Goal: Navigation & Orientation: Find specific page/section

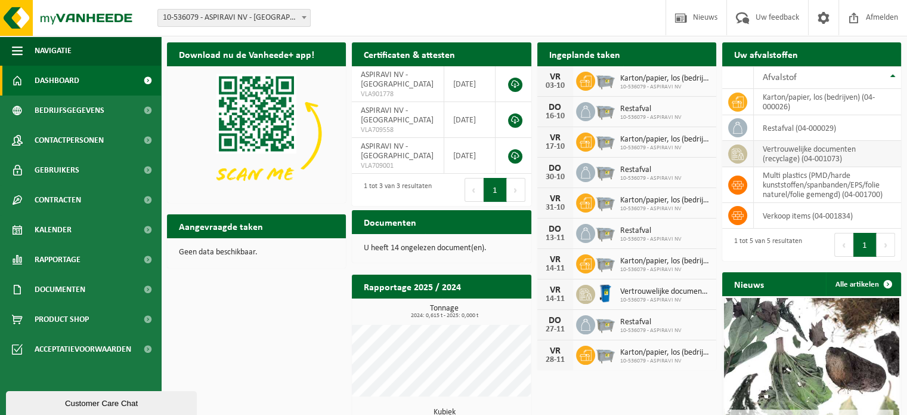
click at [798, 155] on td "vertrouwelijke documenten (recyclage) (04-001073)" at bounding box center [827, 154] width 147 height 26
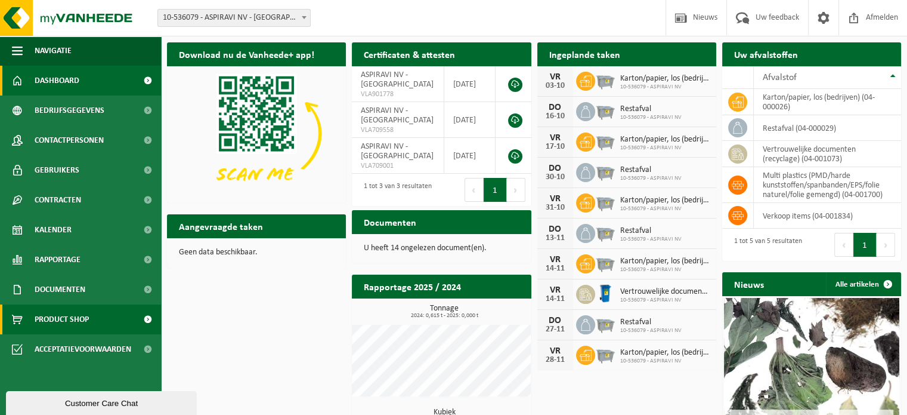
click at [134, 322] on link "Product Shop" at bounding box center [80, 319] width 161 height 30
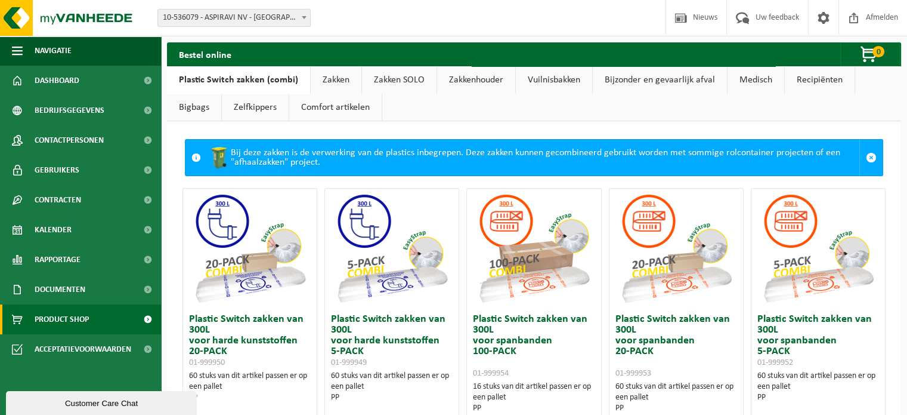
click at [207, 115] on link "Bigbags" at bounding box center [194, 107] width 54 height 27
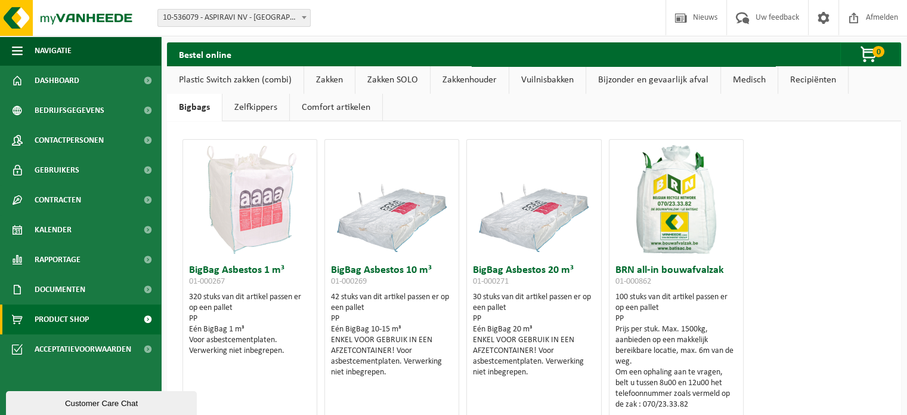
click at [290, 109] on link "Comfort artikelen" at bounding box center [336, 107] width 92 height 27
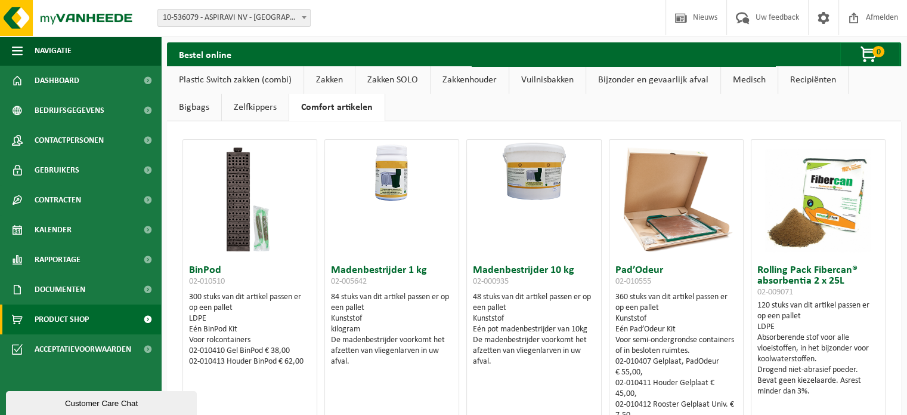
click at [498, 83] on link "Zakkenhouder" at bounding box center [470, 79] width 78 height 27
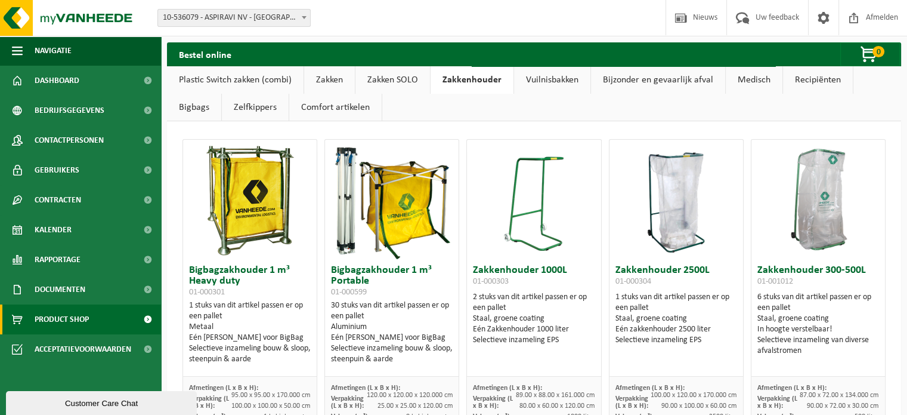
click at [551, 84] on link "Vuilnisbakken" at bounding box center [552, 79] width 76 height 27
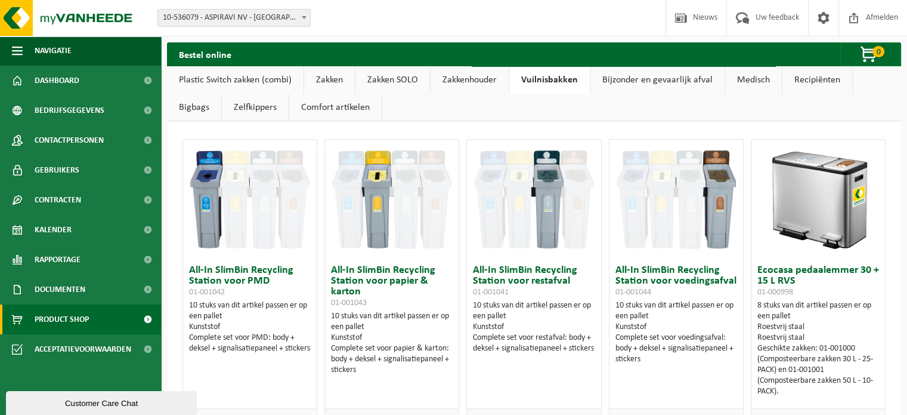
click at [632, 81] on link "Bijzonder en gevaarlijk afval" at bounding box center [658, 79] width 134 height 27
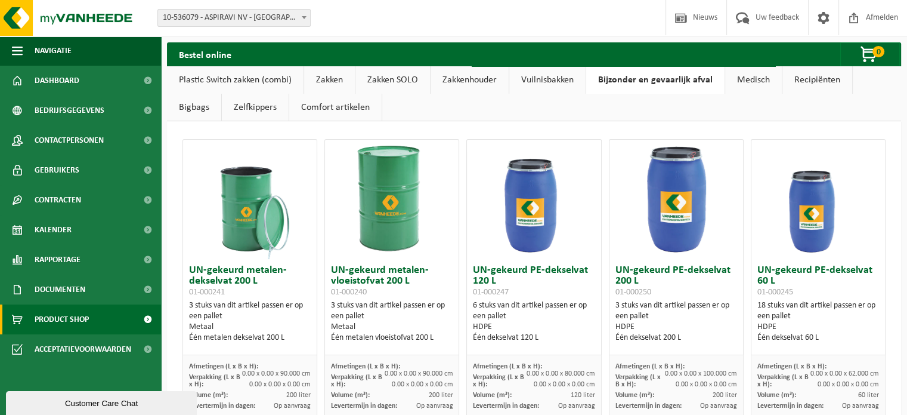
click at [763, 81] on link "Medisch" at bounding box center [753, 79] width 57 height 27
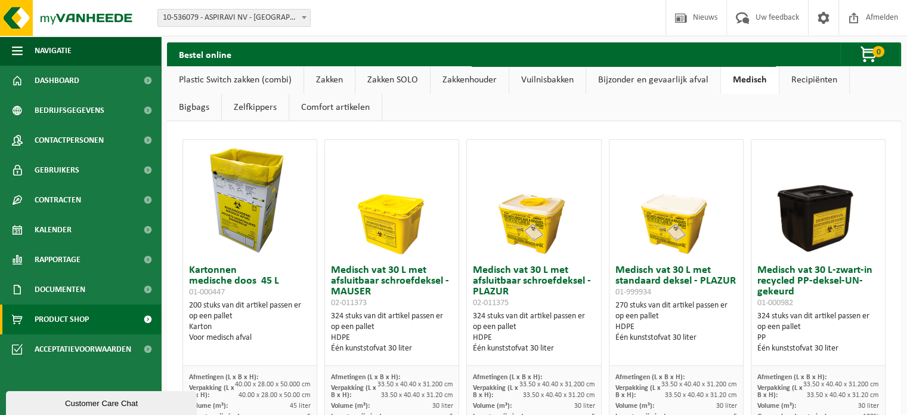
click at [814, 78] on link "Recipiënten" at bounding box center [815, 79] width 70 height 27
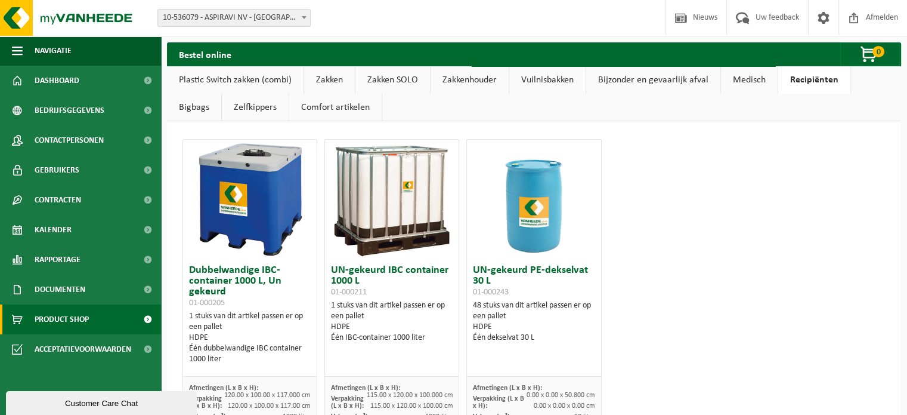
click at [816, 81] on link "Recipiënten" at bounding box center [815, 79] width 72 height 27
click at [228, 81] on link "Plastic Switch zakken (combi)" at bounding box center [235, 79] width 137 height 27
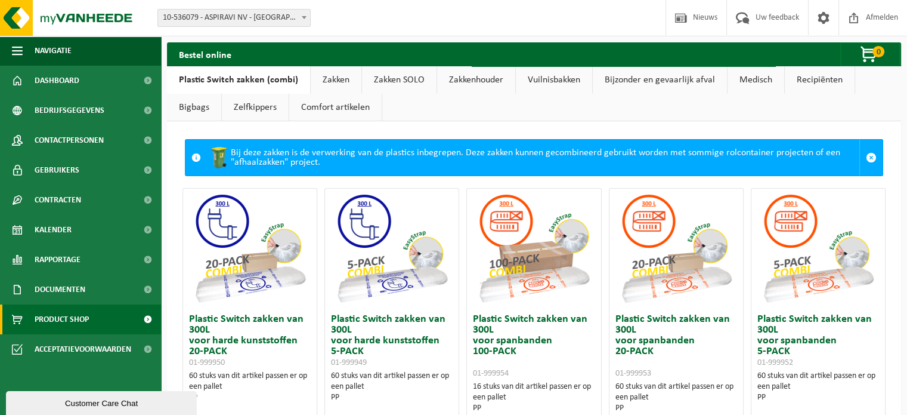
click at [344, 78] on link "Zakken" at bounding box center [336, 79] width 51 height 27
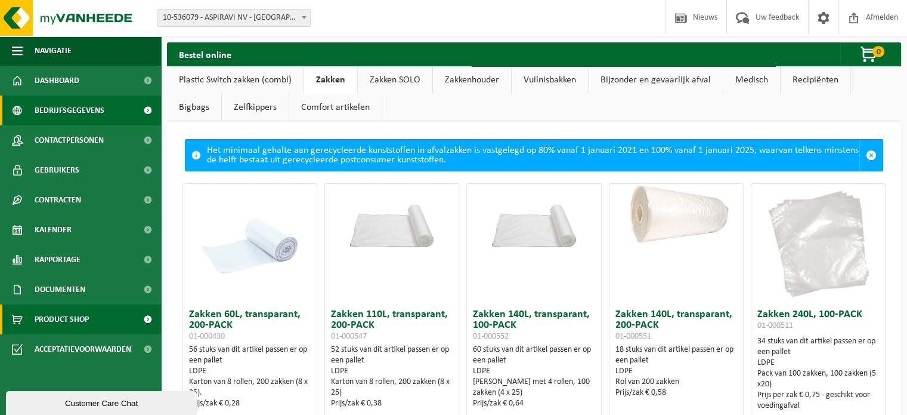
click at [109, 105] on link "Bedrijfsgegevens" at bounding box center [80, 110] width 161 height 30
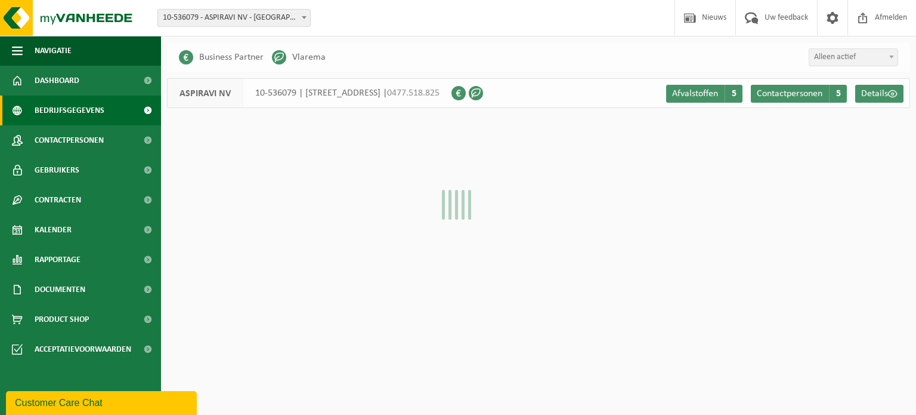
click at [115, 82] on link "Dashboard" at bounding box center [80, 81] width 161 height 30
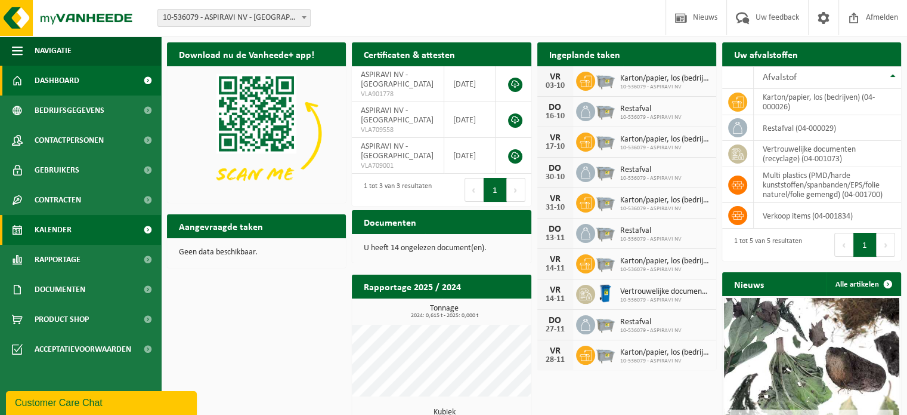
click at [88, 219] on link "Kalender" at bounding box center [80, 230] width 161 height 30
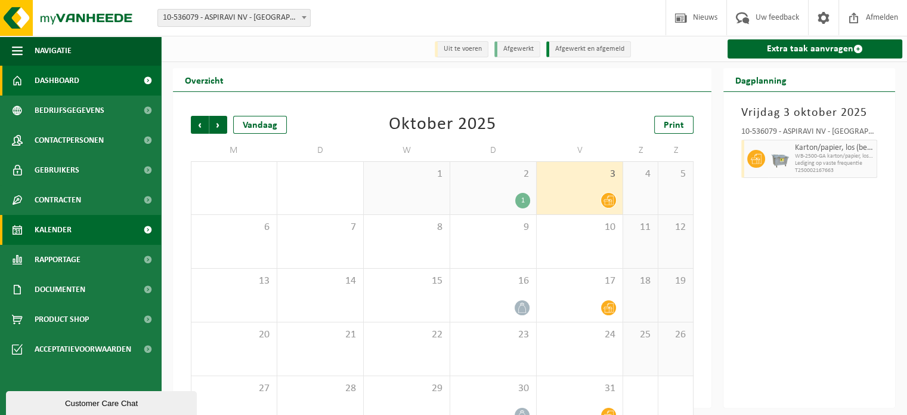
click at [131, 88] on link "Dashboard" at bounding box center [80, 81] width 161 height 30
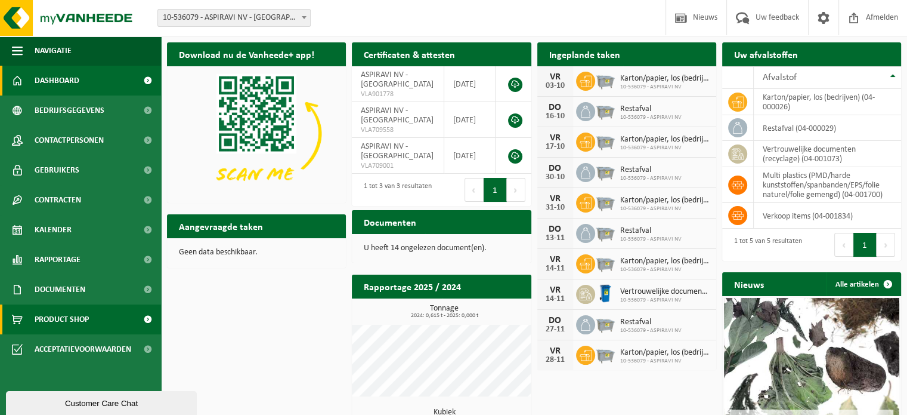
click at [103, 324] on link "Product Shop" at bounding box center [80, 319] width 161 height 30
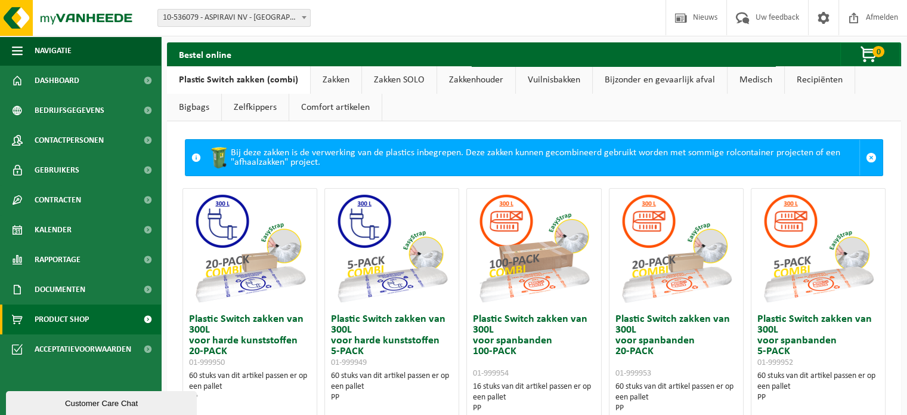
click at [336, 82] on link "Zakken" at bounding box center [336, 79] width 51 height 27
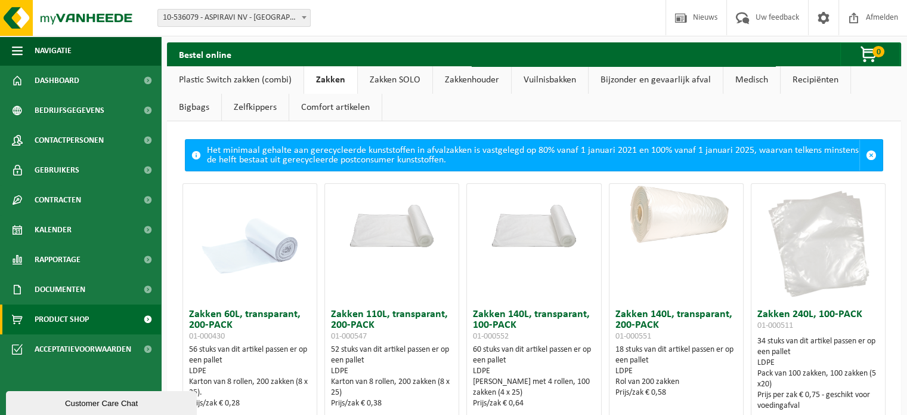
click at [336, 107] on link "Comfort artikelen" at bounding box center [335, 107] width 92 height 27
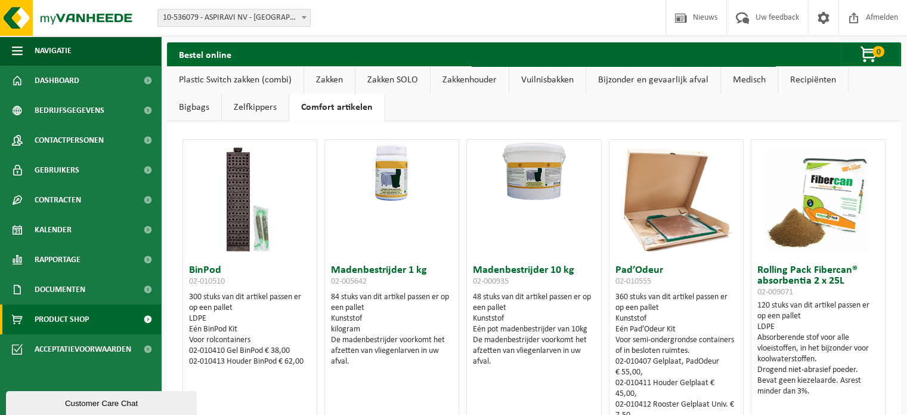
click at [264, 83] on link "Plastic Switch zakken (combi)" at bounding box center [235, 79] width 137 height 27
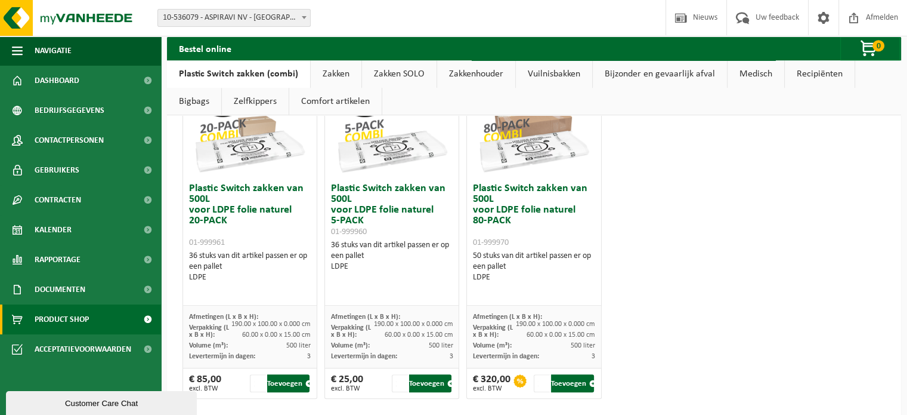
scroll to position [860, 0]
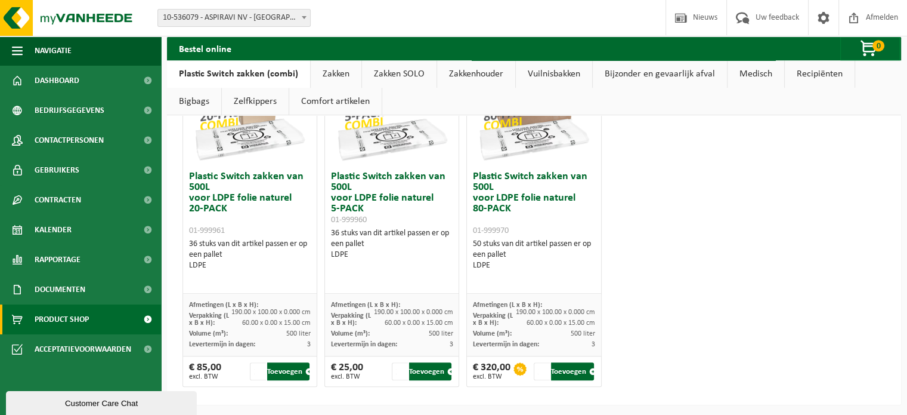
click at [564, 73] on link "Vuilnisbakken" at bounding box center [554, 73] width 76 height 27
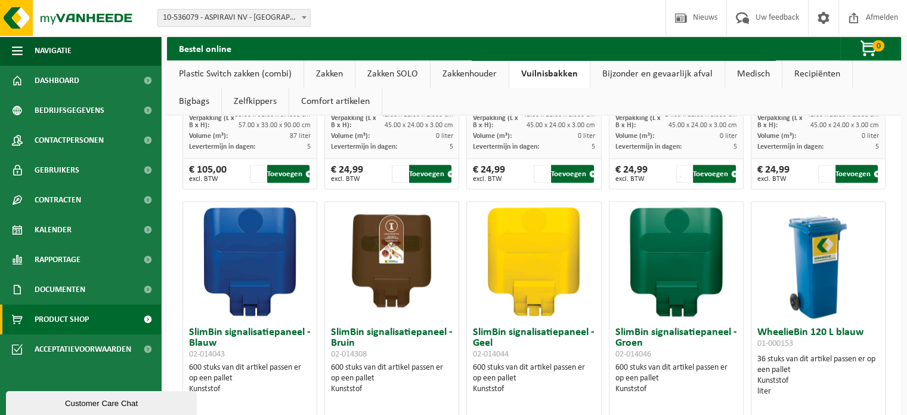
scroll to position [1432, 0]
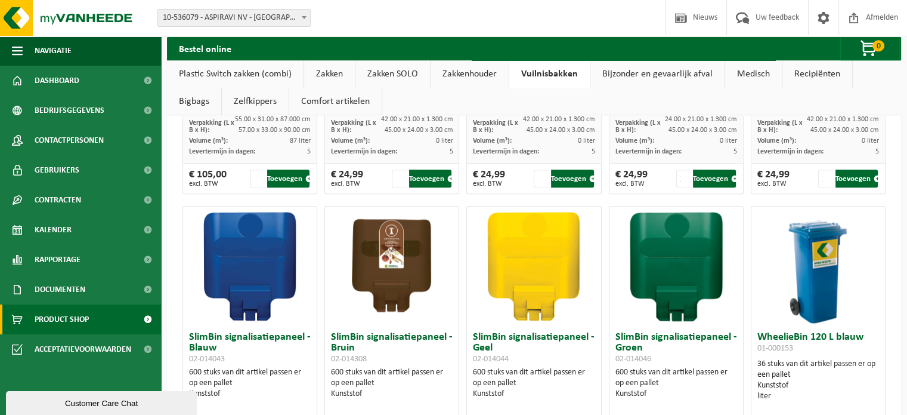
click at [635, 76] on link "Bijzonder en gevaarlijk afval" at bounding box center [658, 73] width 134 height 27
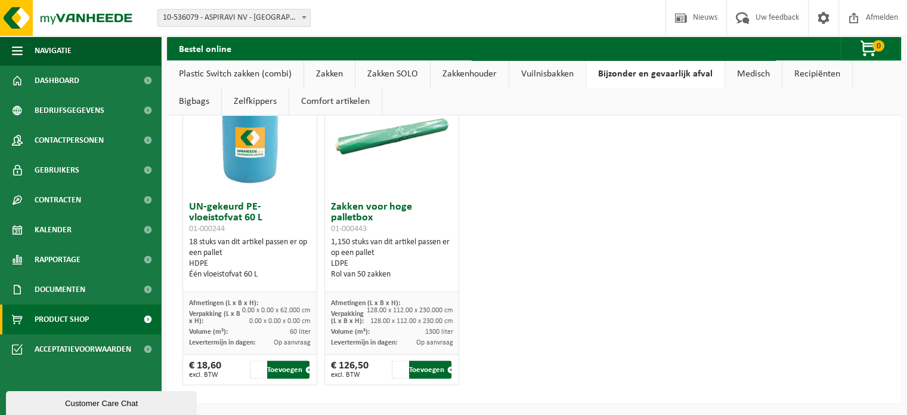
scroll to position [704, 0]
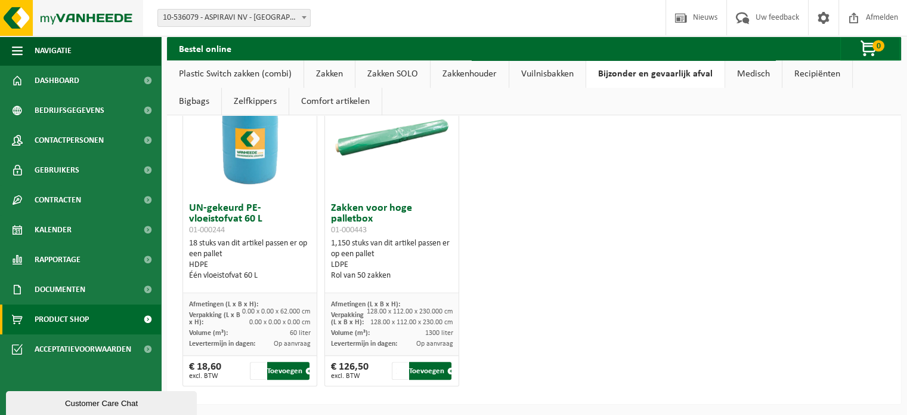
click at [102, 11] on img at bounding box center [71, 18] width 143 height 36
